Goal: Ask a question

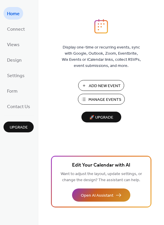
click at [99, 196] on span "Open AI Assistant" at bounding box center [97, 196] width 32 height 6
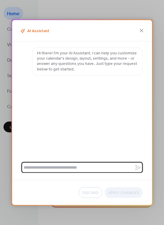
click at [51, 168] on textarea at bounding box center [77, 167] width 113 height 11
click at [43, 169] on textarea at bounding box center [77, 167] width 113 height 11
click at [38, 167] on textarea at bounding box center [77, 167] width 113 height 11
type textarea "**********"
click at [137, 168] on icon at bounding box center [137, 167] width 7 height 7
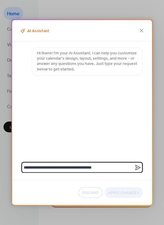
click at [134, 168] on textarea "**********" at bounding box center [77, 167] width 113 height 11
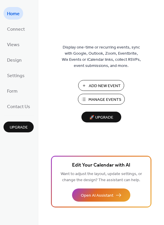
click at [99, 118] on span "🚀 Upgrade" at bounding box center [101, 118] width 33 height 8
click at [110, 98] on span "Manage Events" at bounding box center [104, 100] width 33 height 6
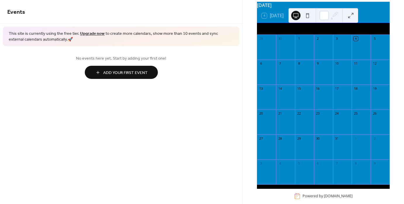
scroll to position [40, 0]
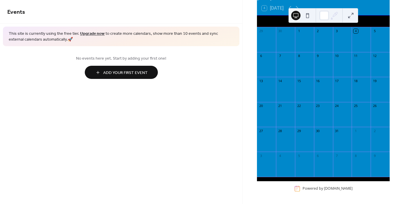
click at [359, 89] on div at bounding box center [361, 92] width 19 height 15
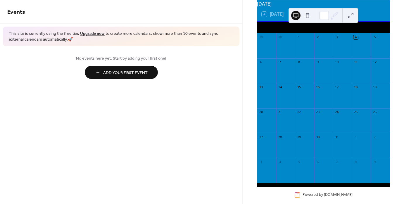
scroll to position [11, 0]
